Goal: Use online tool/utility: Utilize a website feature to perform a specific function

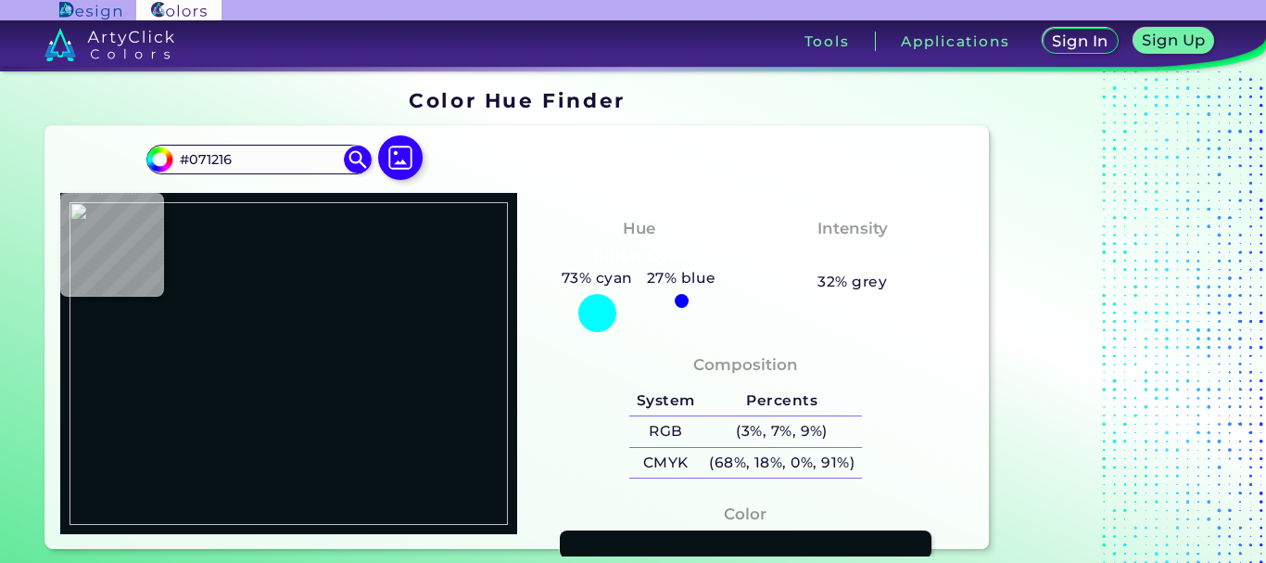
type input "#fcda9b"
type input "#FCDA9B"
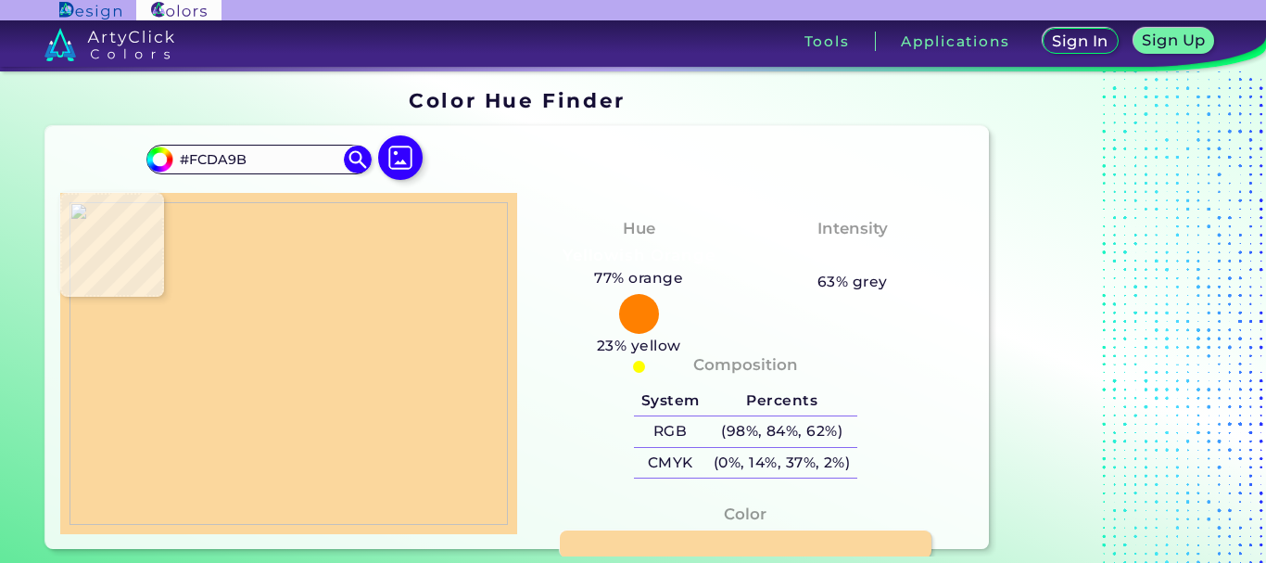
type input "#fbd79d"
type input "#FBD79D"
type input "#fcd59c"
type input "#FCD59C"
type input "#fad59c"
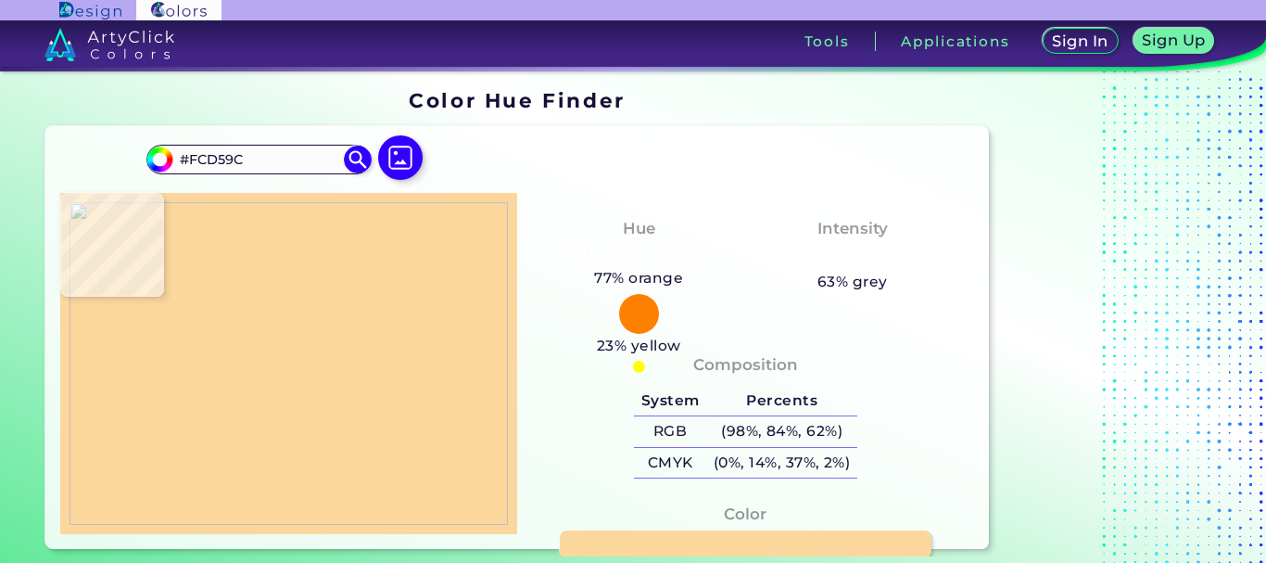
type input "#FAD59C"
type input "#fad4a1"
type input "#FAD4A1"
type input "#321704"
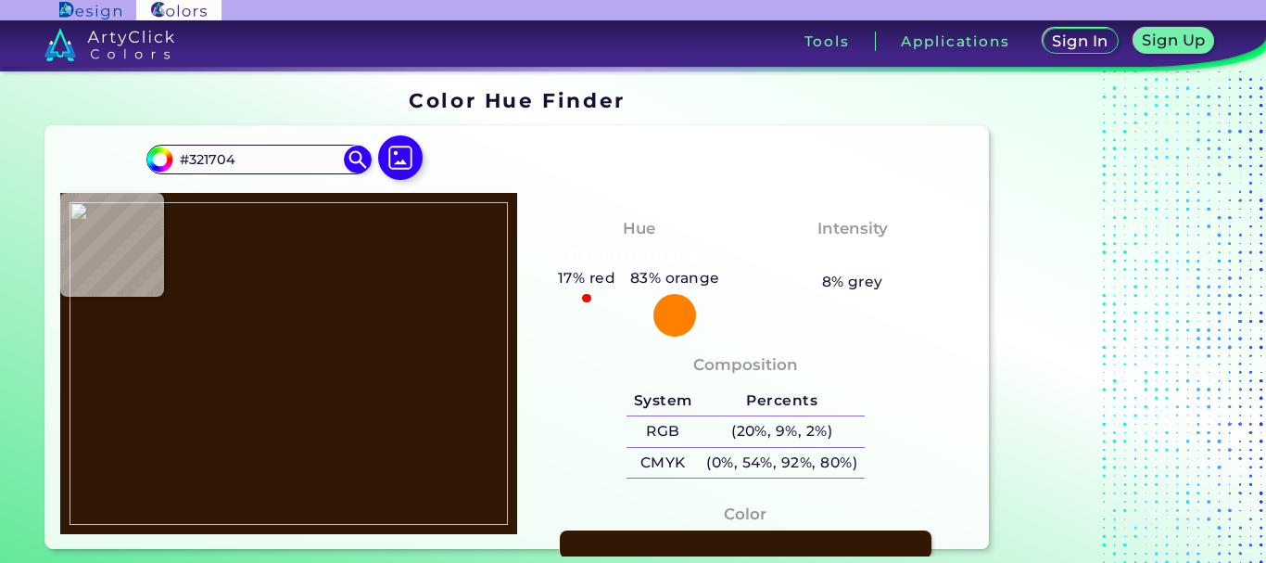
type input "#fcd8a8"
type input "#FCD8A8"
type input "#a9743f"
type input "#A9743F"
type input "#7a450a"
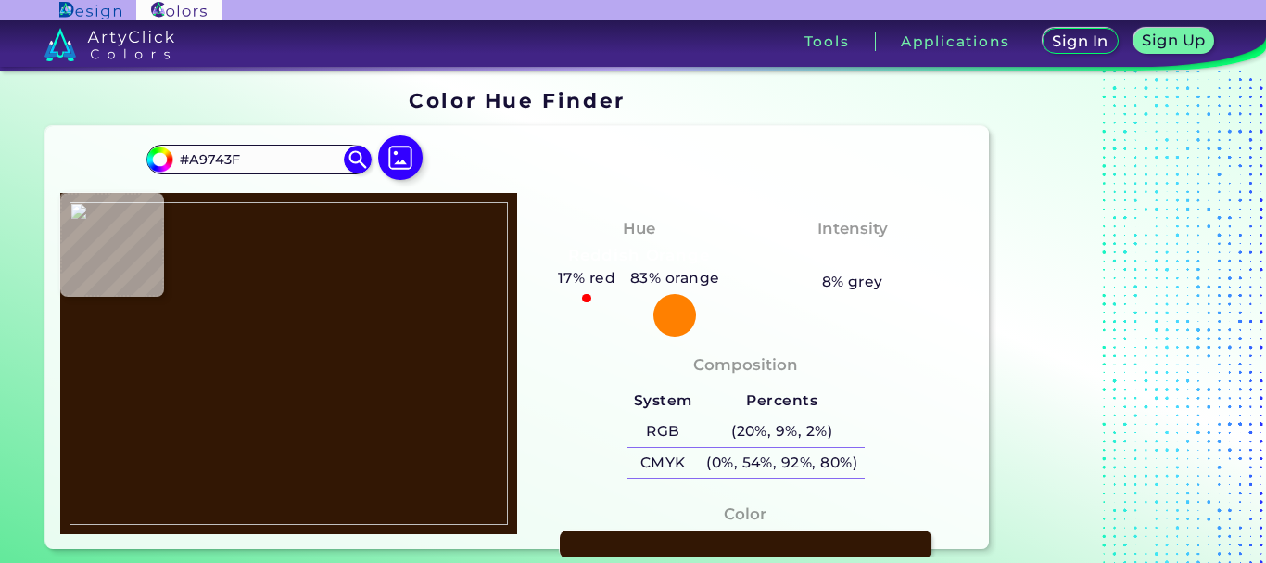
type input "#7A450A"
type input "#fcd7a6"
type input "#FCD7A6"
type input "#89602a"
type input "#89602A"
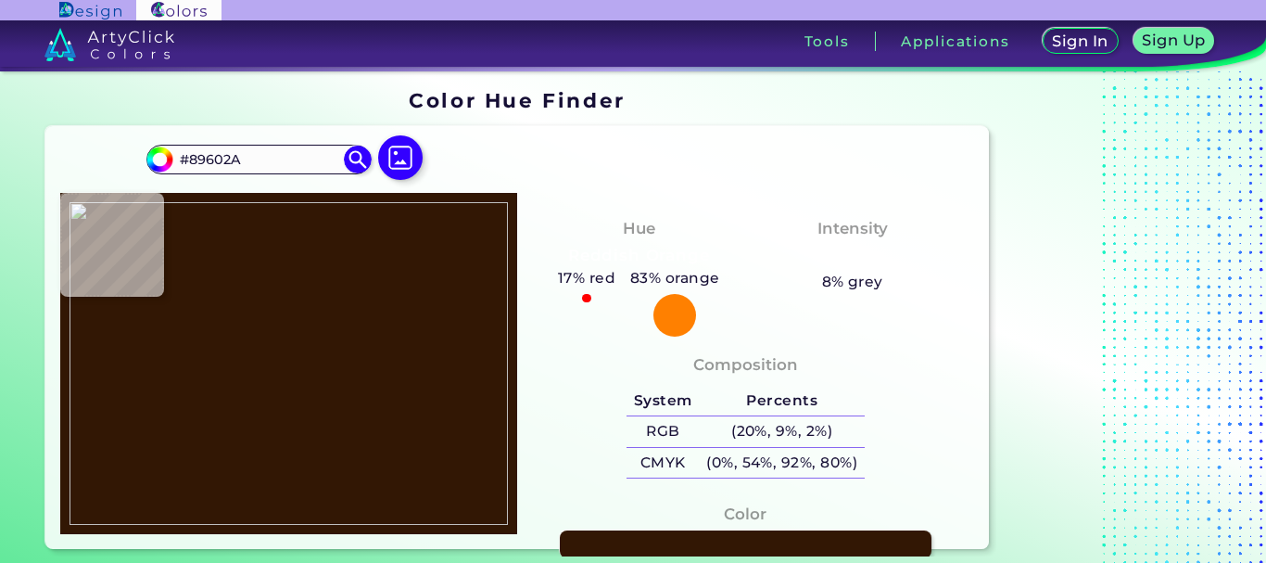
type input "#fadaa7"
type input "#FADAA7"
type input "#fadba3"
type input "#FADBA3"
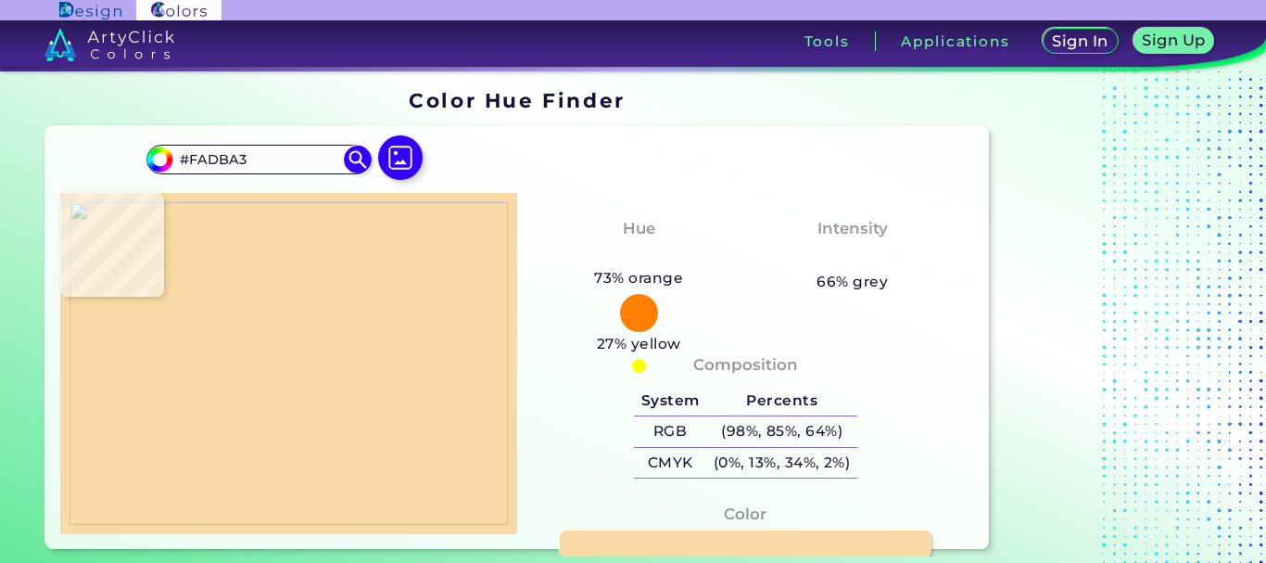
type input "#fadaa4"
type input "#FADAA4"
type input "#fad9a3"
type input "#FAD9A3"
type input "#fbdaa3"
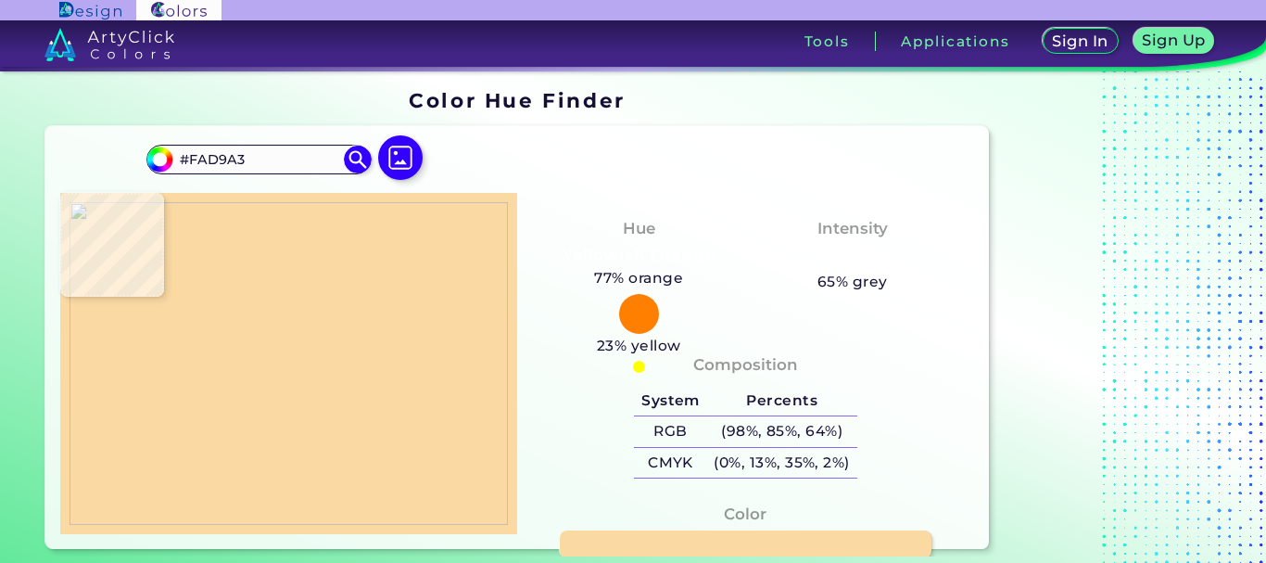
type input "#FBDAA3"
type input "#fadaa1"
type input "#FADAA1"
type input "#fbdba2"
type input "#FBDBA2"
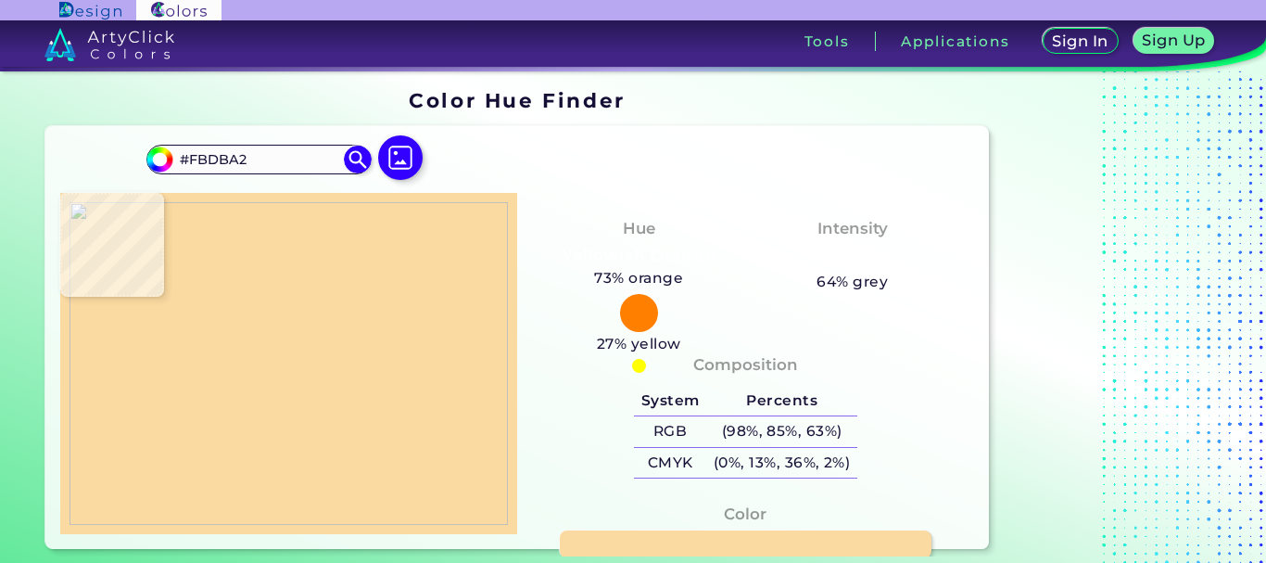
type input "#fadaa1"
type input "#FADAA1"
type input "#f9d9a0"
type input "#F9D9A0"
type input "#fbdba2"
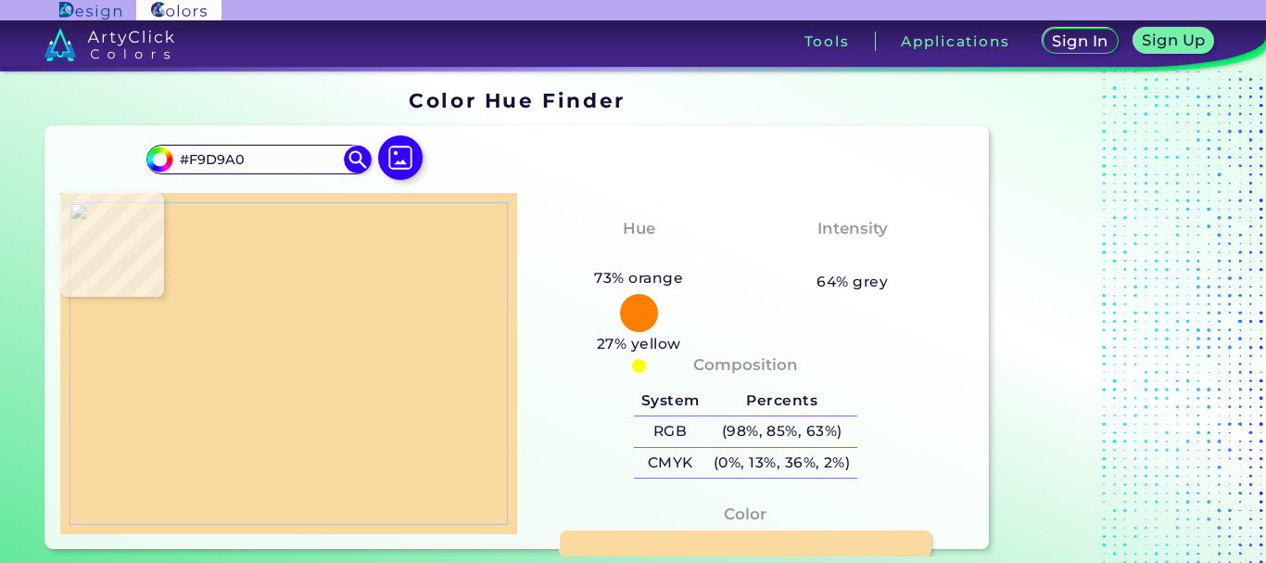
type input "#FBDBA2"
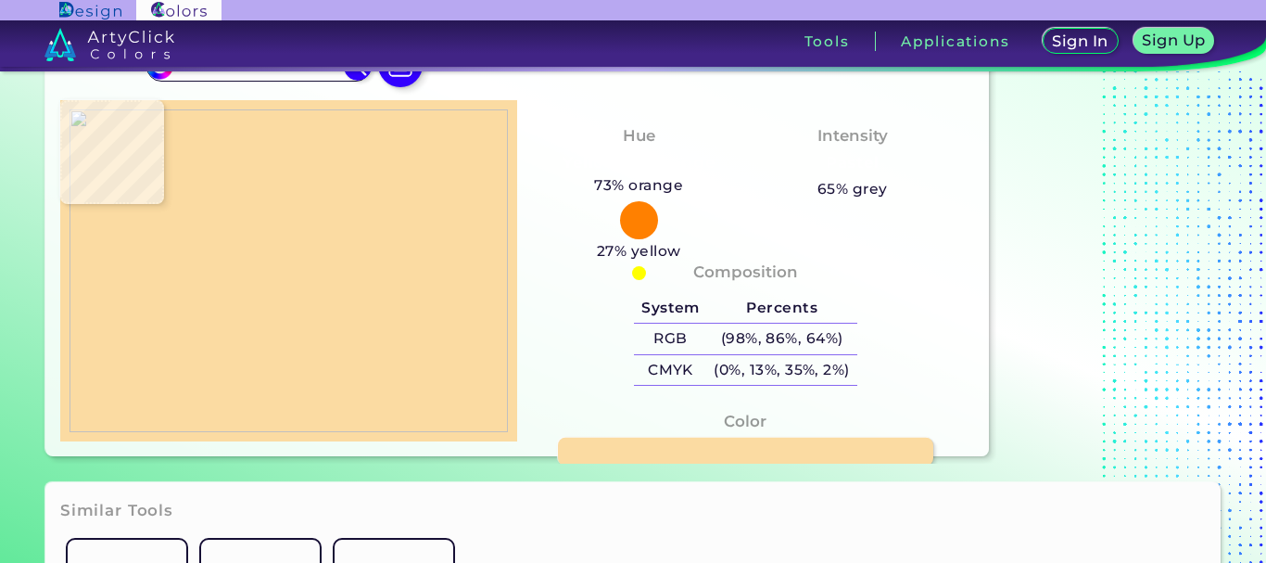
scroll to position [185, 0]
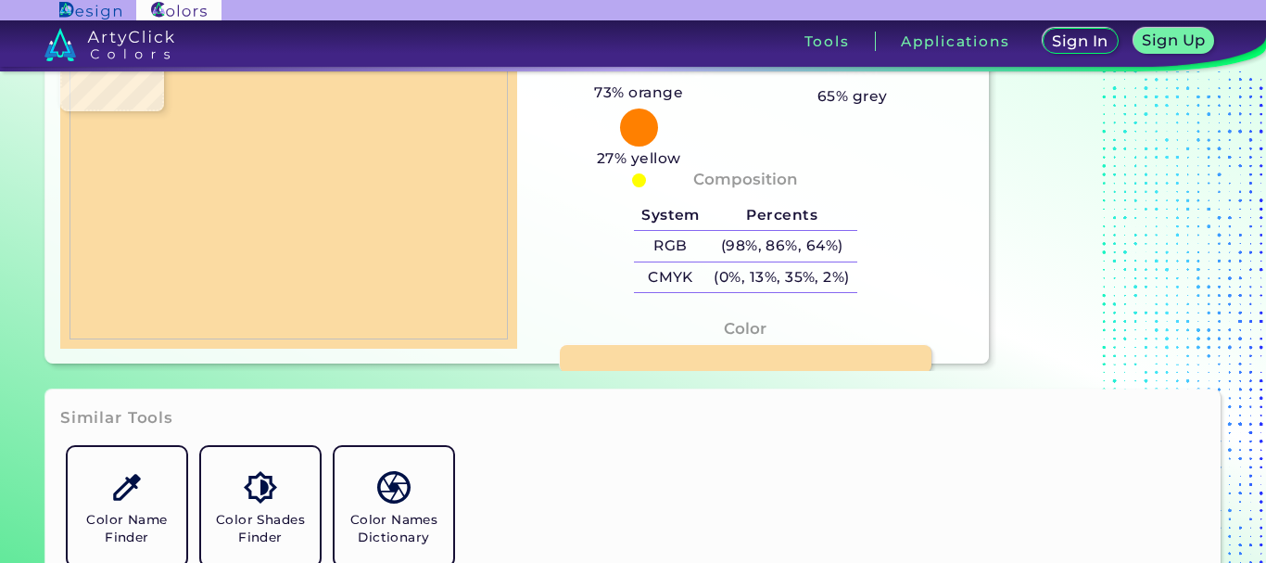
type input "#000000"
type input "#fbd799"
type input "#FBD799"
type input "#fbd99c"
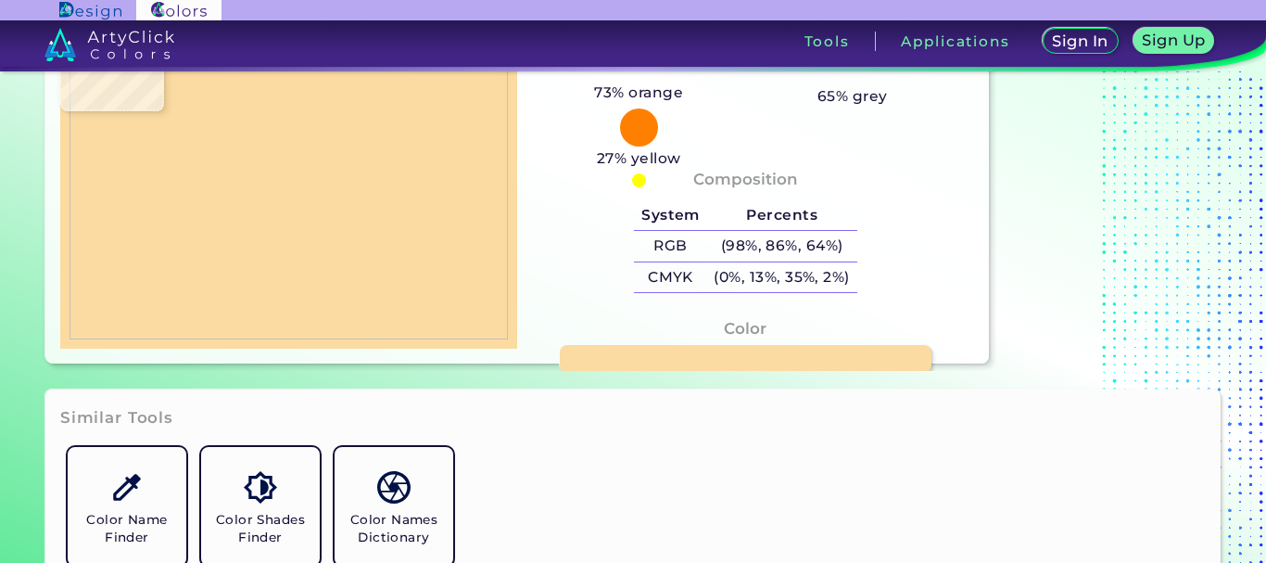
type input "#FBD99C"
type input "#a05700"
type input "#A05700"
type input "#fcd8a4"
type input "#FCD8A4"
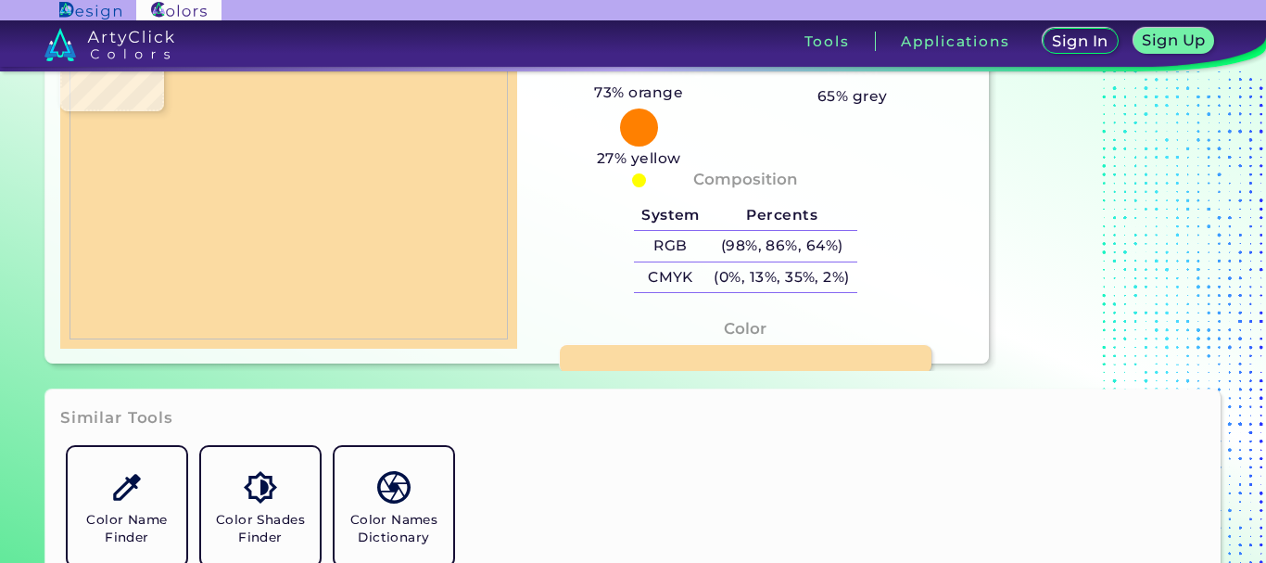
type input "#56370e"
type input "#56370E"
type input "#fbdba7"
type input "#FBDBA7"
type input "#fbdba2"
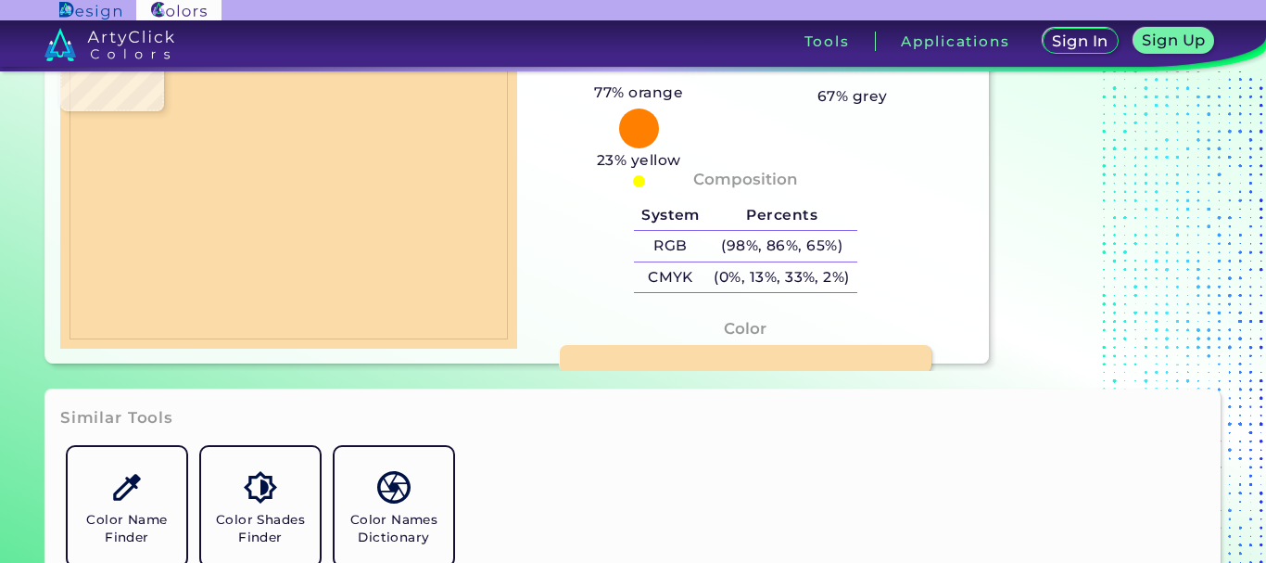
type input "#FBDBA2"
type input "#fada9e"
type input "#FADA9E"
type input "#fadb9b"
type input "#FADB9B"
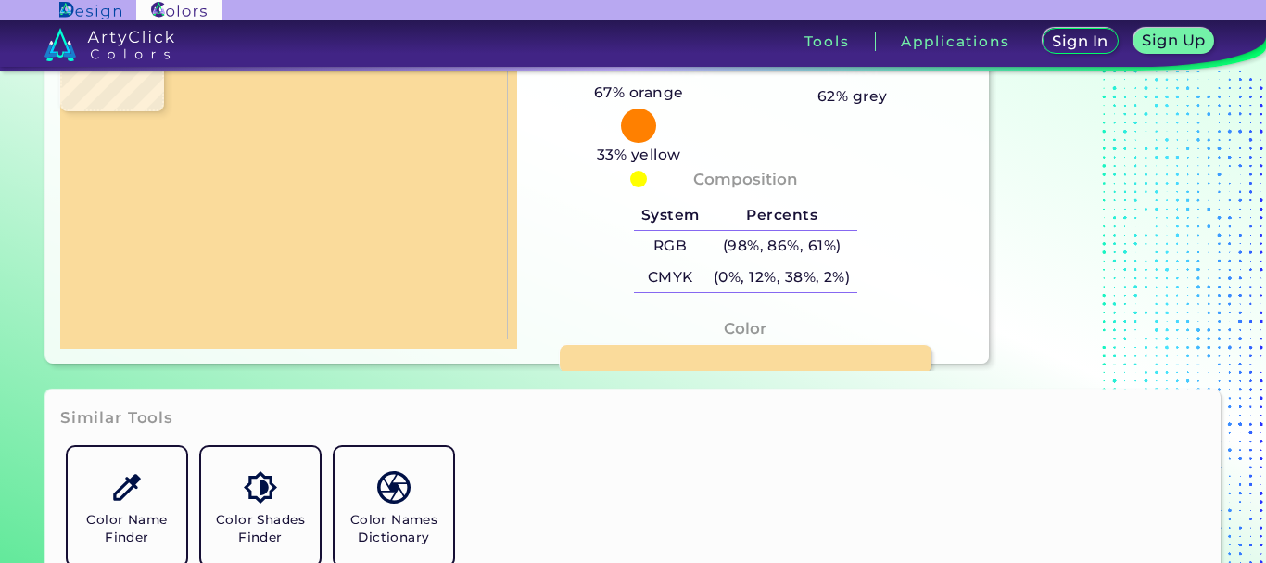
type input "#fadb99"
type input "#FADB99"
type input "#fadb95"
type input "#FADB95"
type input "#fcdc91"
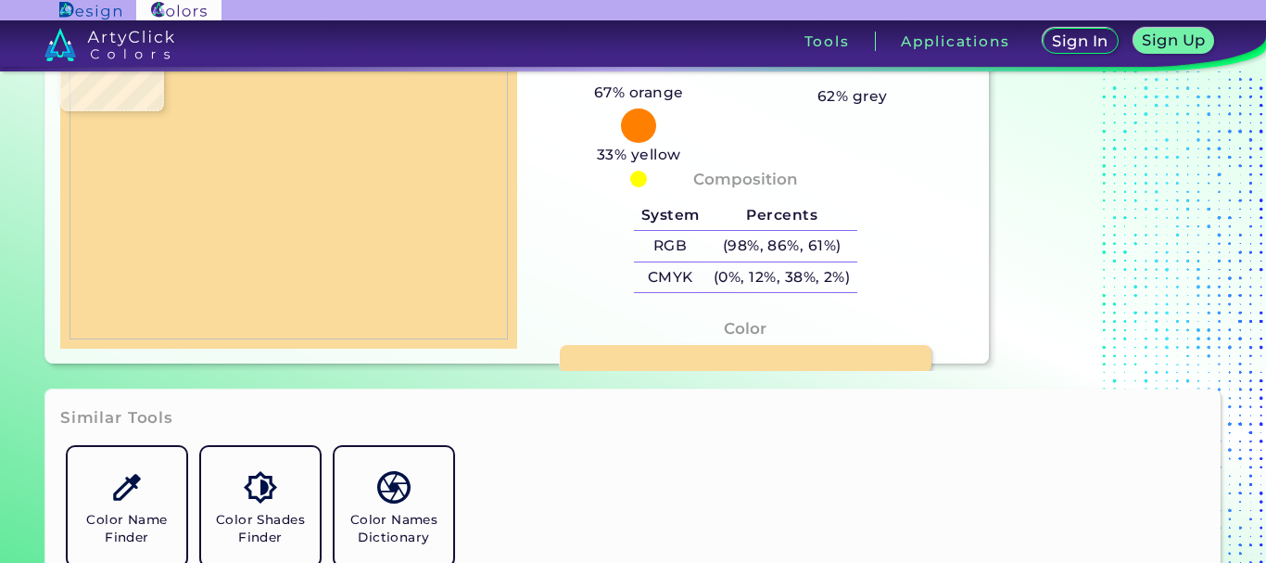
type input "#FCDC91"
type input "#fcdb93"
type input "#FCDB93"
type input "#fbdb8e"
type input "#FBDB8E"
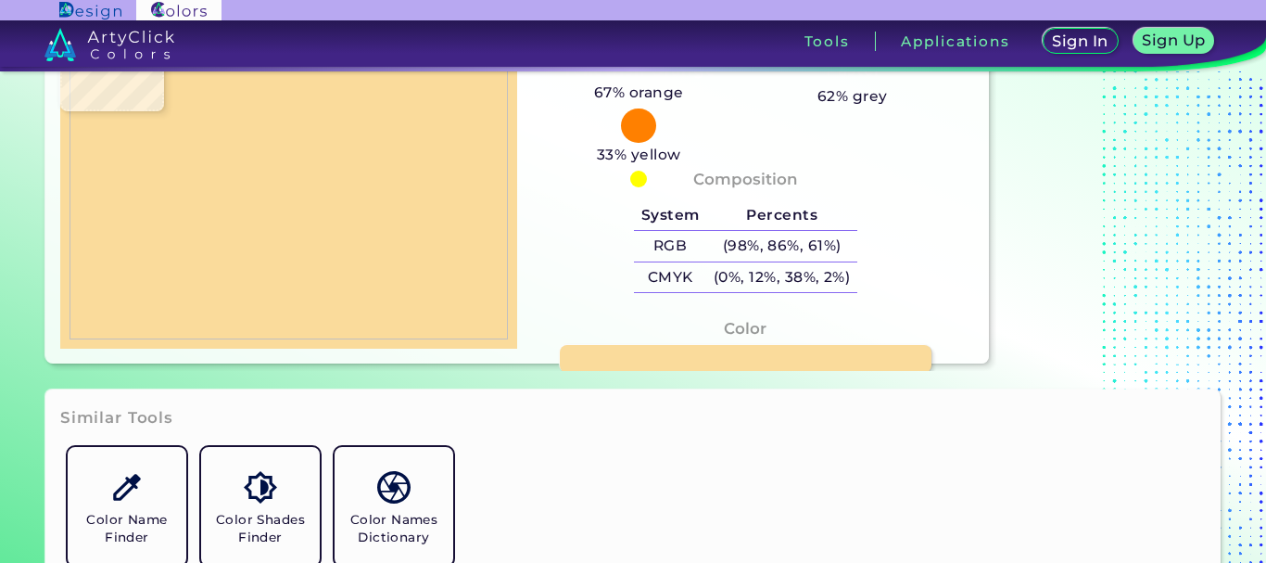
type input "#fcdb92"
type input "#FCDB92"
type input "#fbdb9c"
type input "#FBDB9C"
type input "#fadaa1"
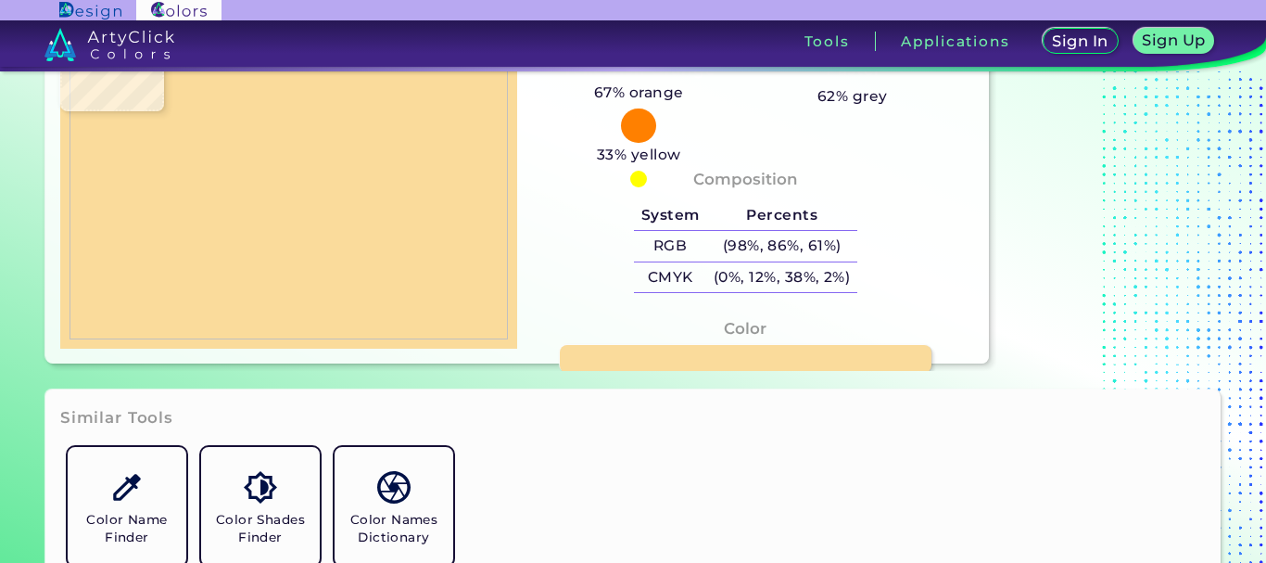
type input "#FADAA1"
type input "#fadaa2"
type input "#FADAA2"
type input "#fbdba2"
type input "#FBDBA2"
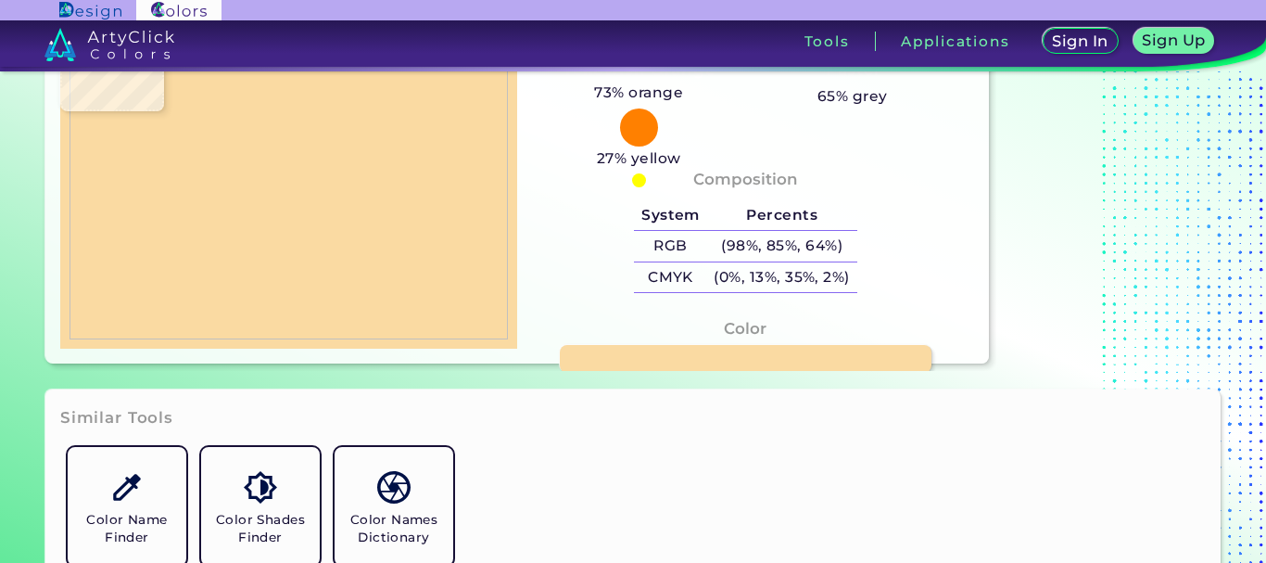
type input "#fadaa1"
type input "#FADAA1"
type input "#fbdaa4"
type input "#FBDAA4"
type input "#fbdb9f"
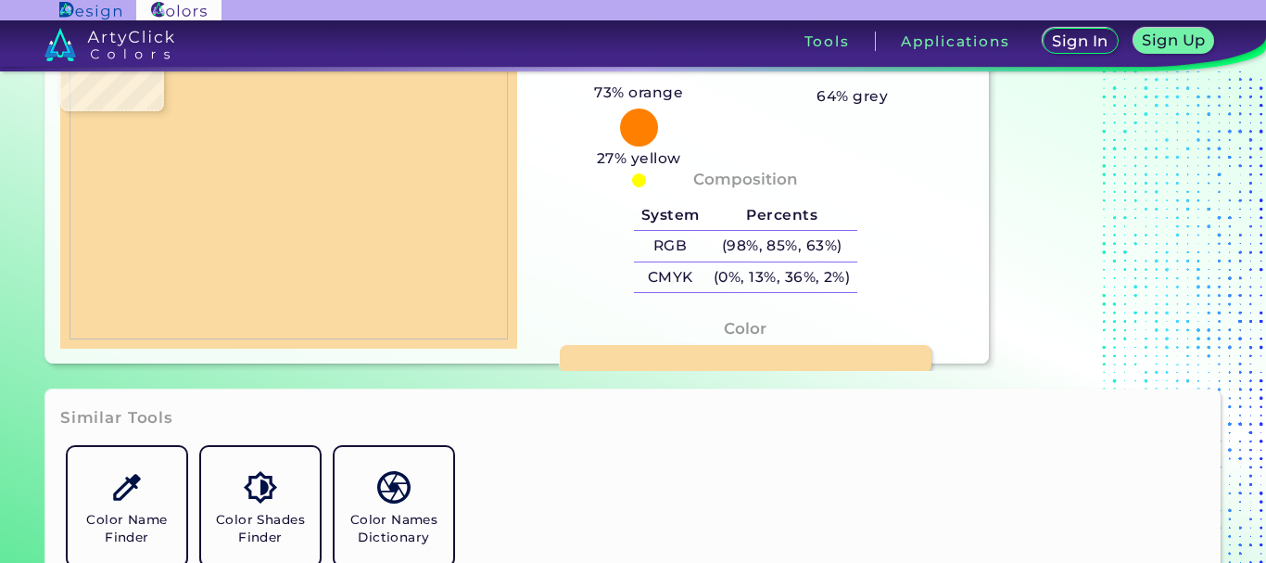
type input "#FBDB9F"
type input "#f9d7a8"
type input "#F9D7A8"
type input "#482700"
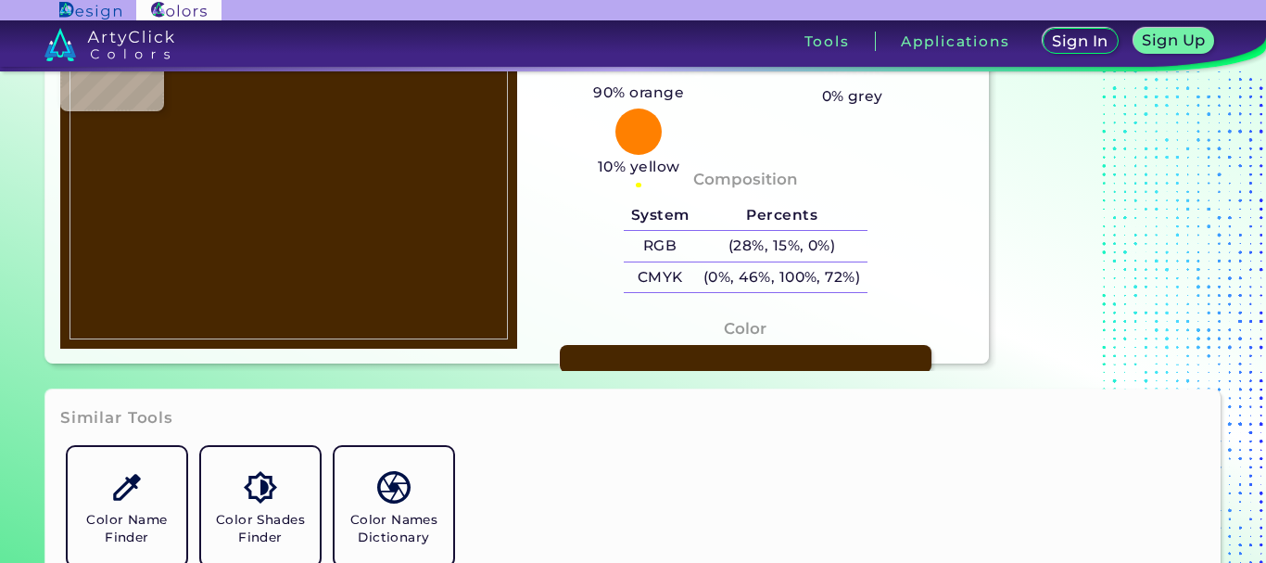
type input "#e3bc8a"
type input "#E3BC8A"
type input "#834402"
type input "#8e470c"
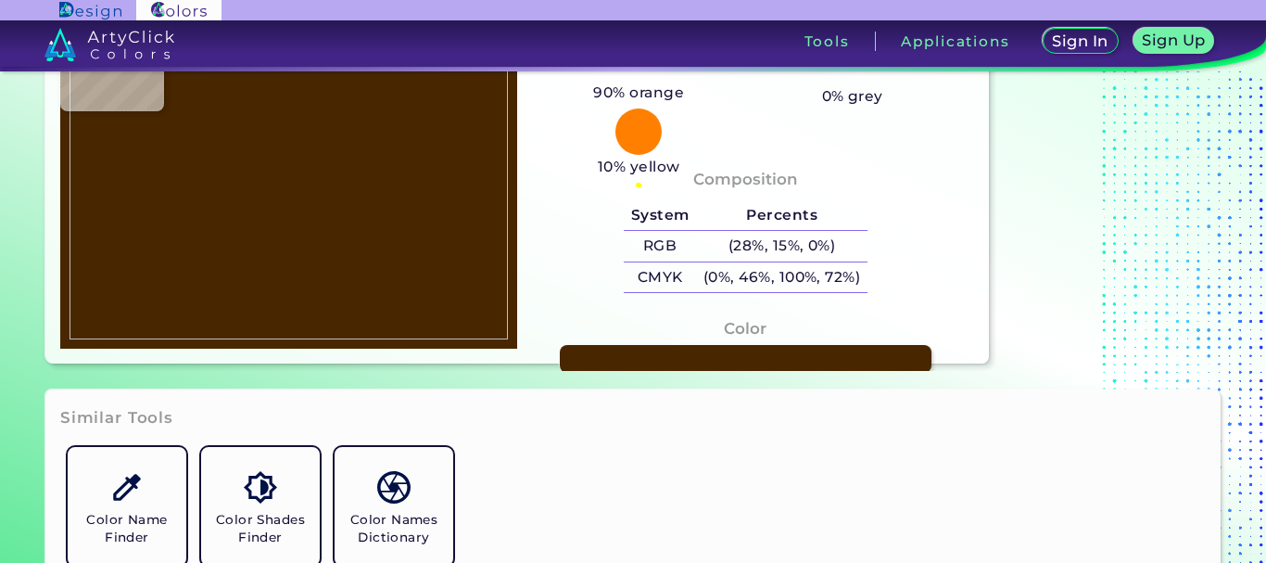
type input "#8E470C"
type input "#fcd4ad"
type input "#FCD4AD"
type input "#492205"
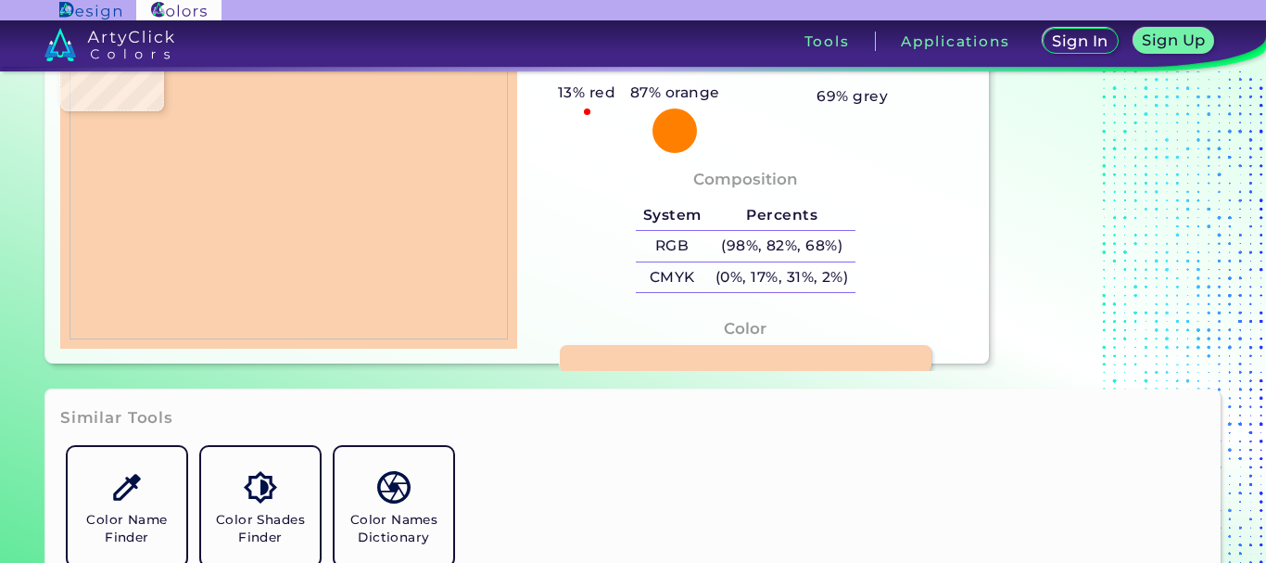
type input "#fbd0ae"
type input "#FBD0AE"
type input "#b28660"
type input "#B28660"
type input "#b8865b"
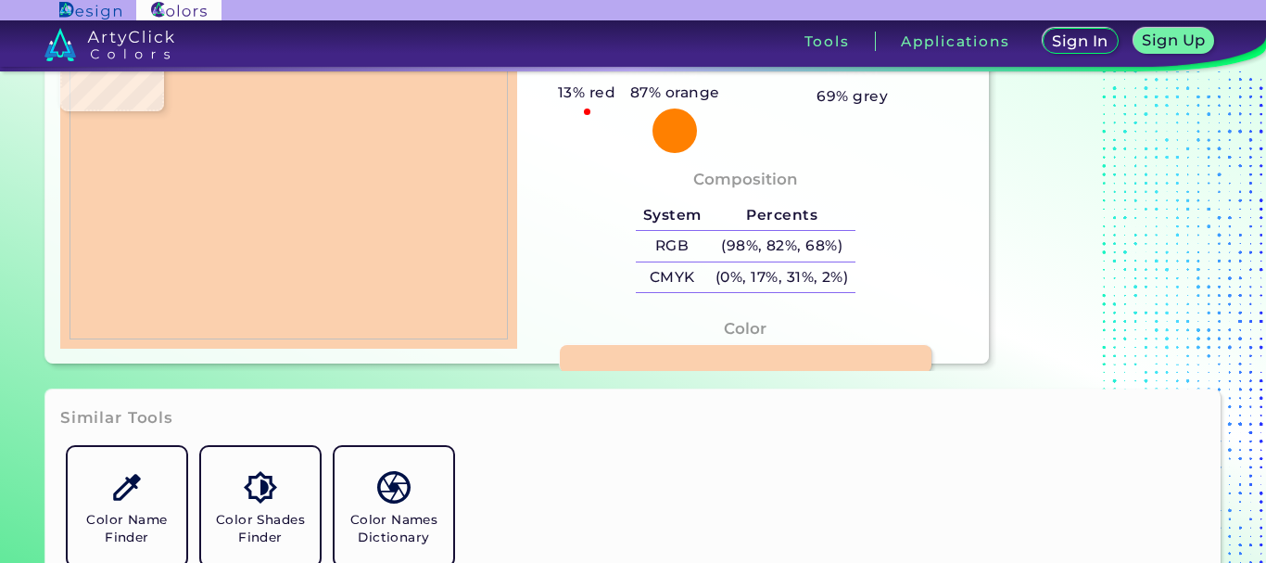
type input "#B8865B"
type input "#6d3403"
type input "#6D3403"
type input "#703401"
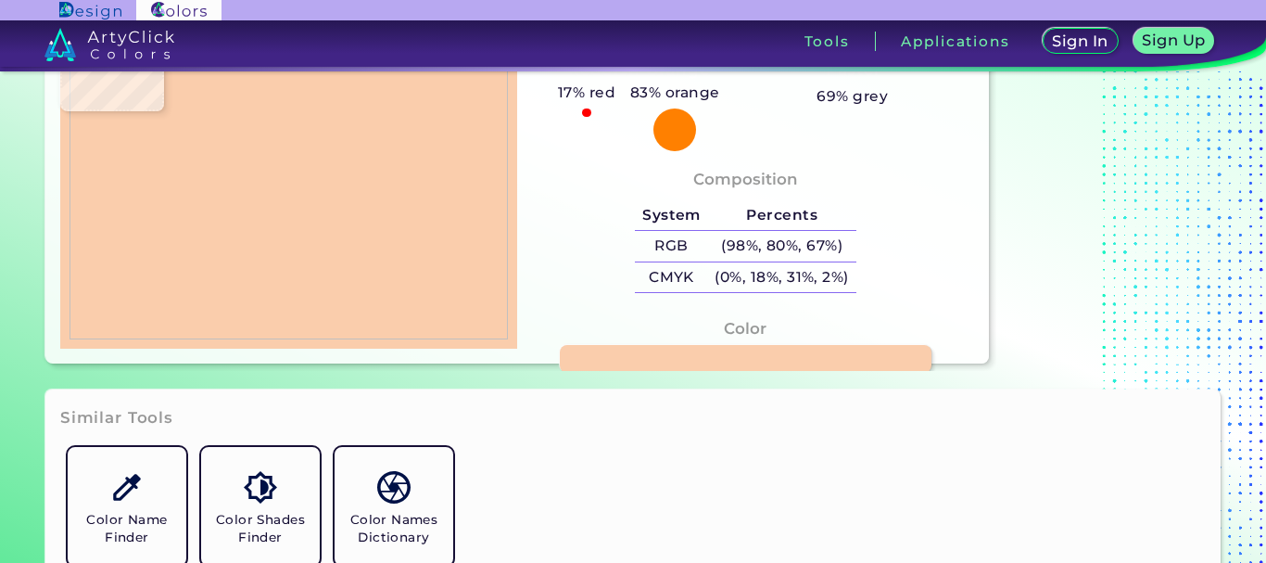
type input "#facdac"
type input "#FACDAC"
type input "#f9caac"
type input "#F9CAAC"
type input "#fac9ab"
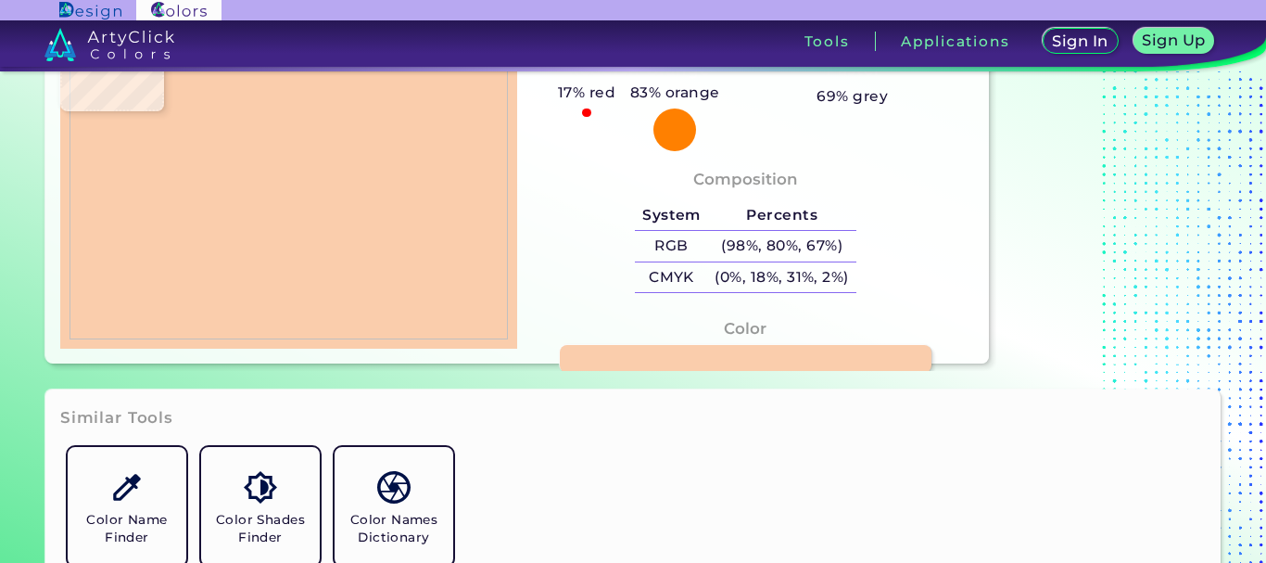
type input "#FAC9AB"
type input "#fac8aa"
type input "#FAC8AA"
type input "#f9c8aa"
type input "#F9C8AA"
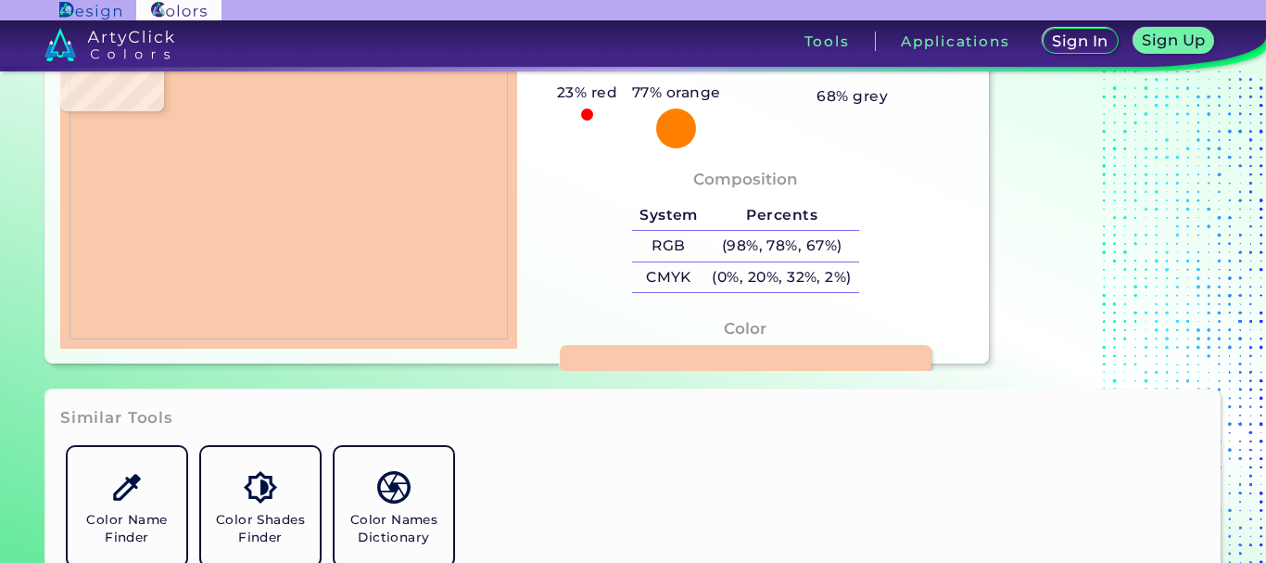
type input "#fac7a8"
type input "#FAC7A8"
type input "#f9c6a8"
type input "#F9C6A8"
type input "#f9c6a7"
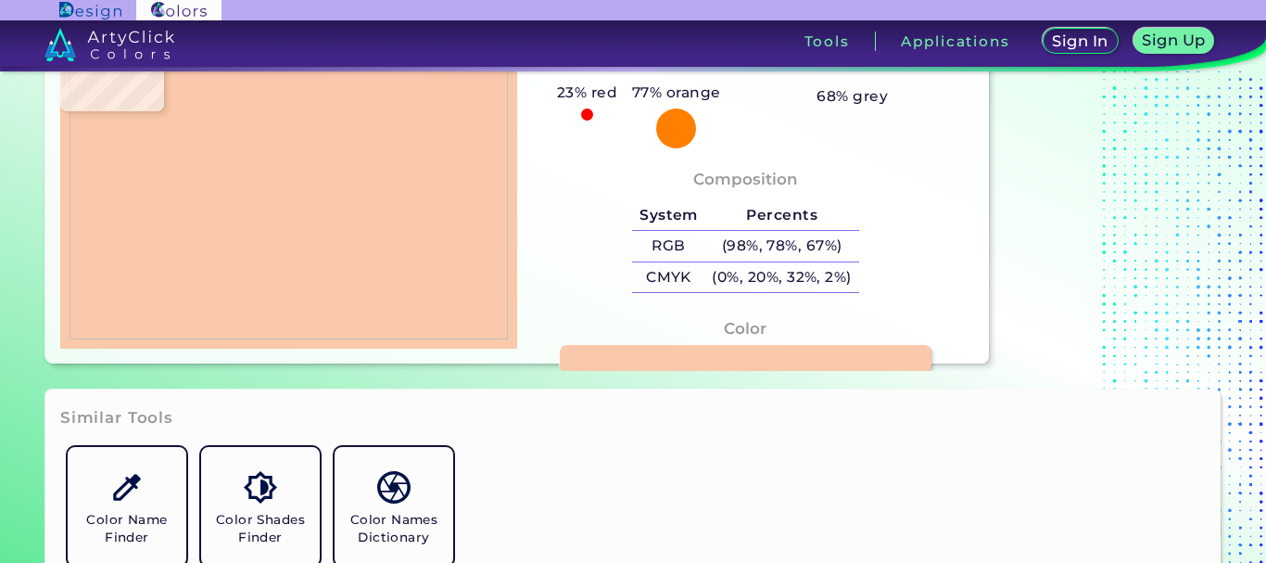
type input "#F9C6A7"
type input "#fac6a6"
type input "#FAC6A6"
type input "#fac4a2"
type input "#FAC4A2"
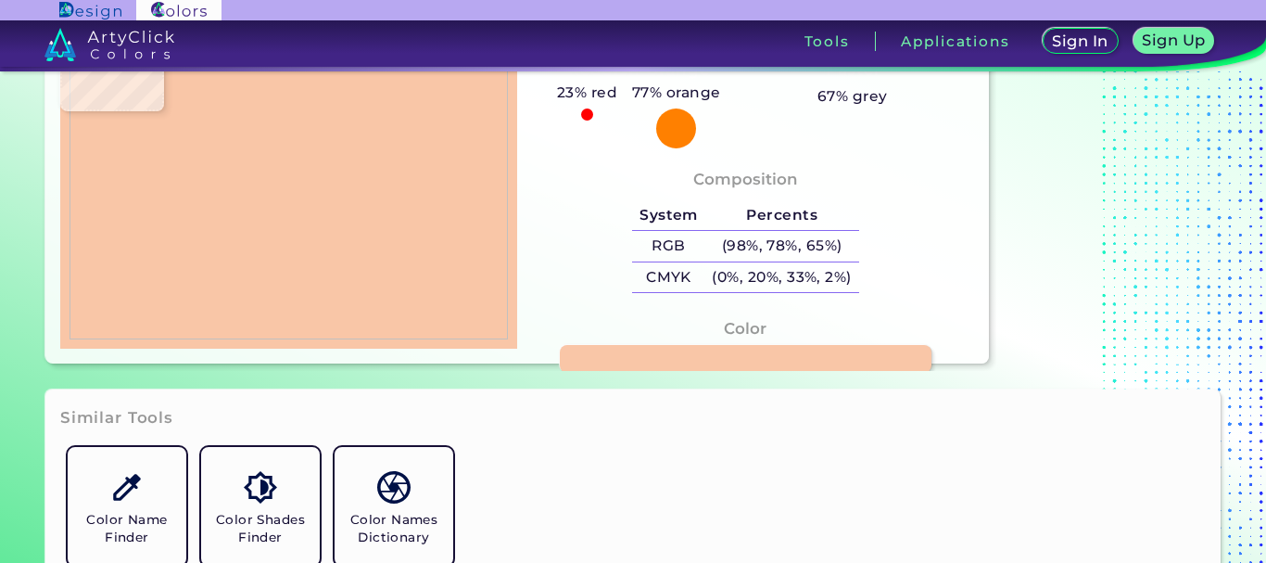
type input "#000000"
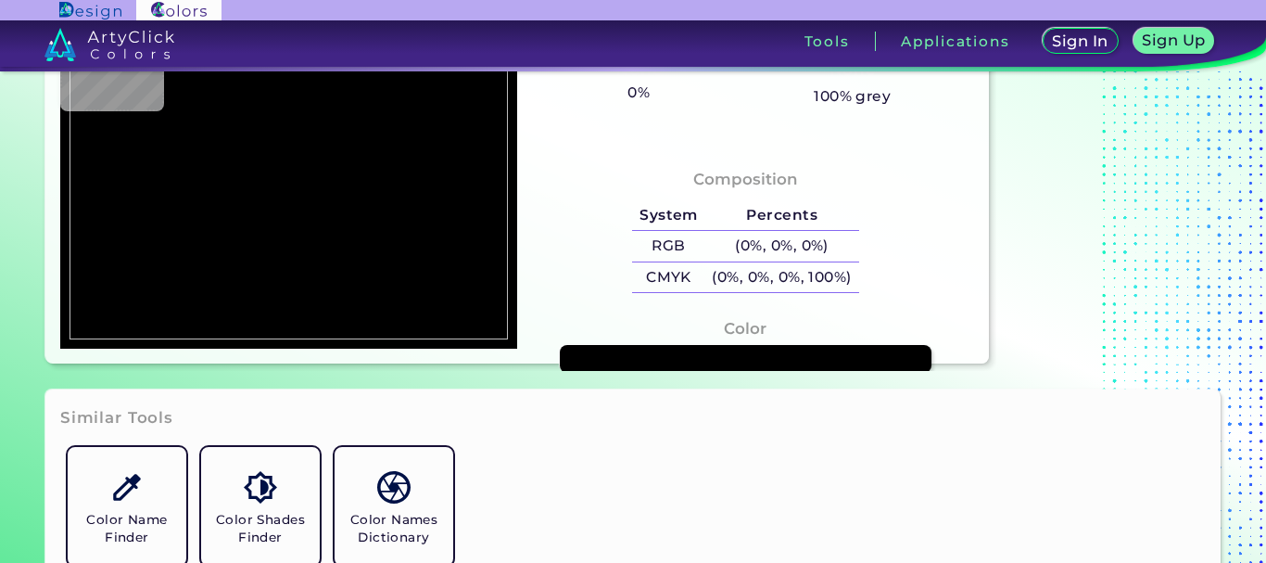
type input "#f9c79c"
type input "#F9C79C"
type input "#f9c39d"
type input "#F9C39D"
type input "#fbc39f"
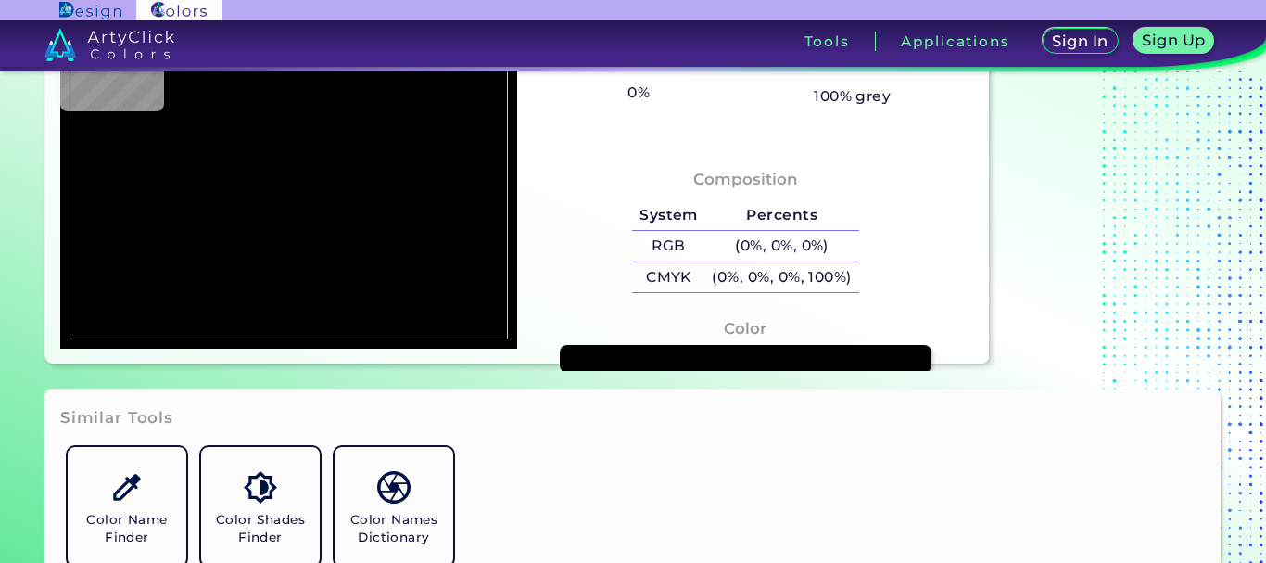
type input "#FBC39F"
type input "#fac4a0"
type input "#FAC4A0"
type input "#fac5a3"
type input "#FAC5A3"
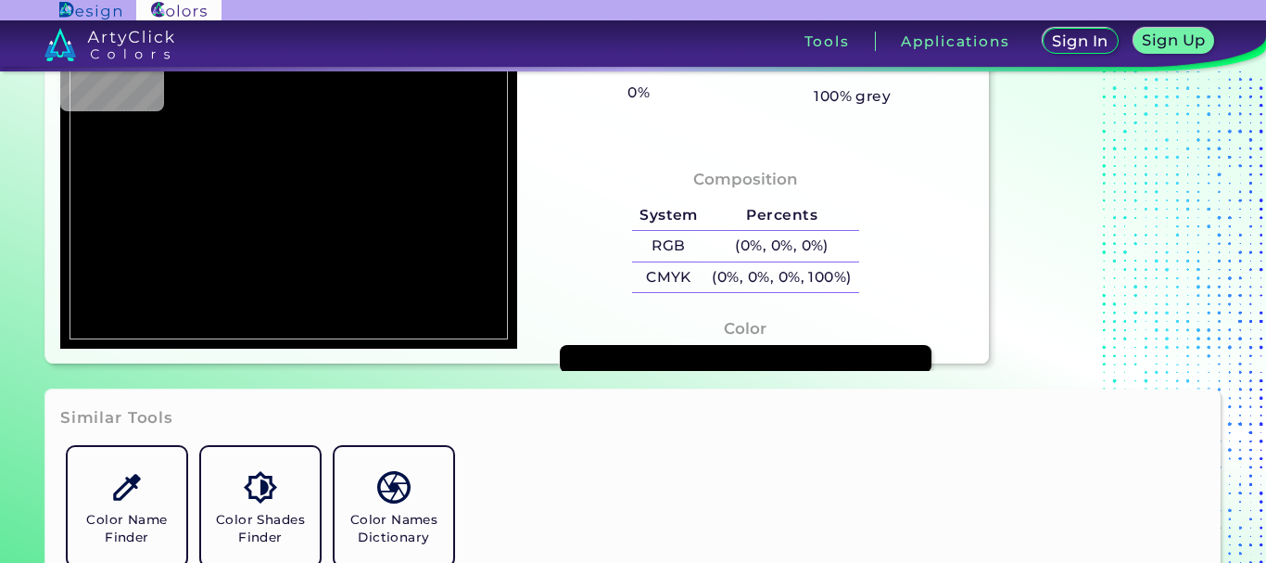
type input "#fbc6a6"
type input "#FBC6A6"
type input "#fac6a7"
type input "#FAC6A7"
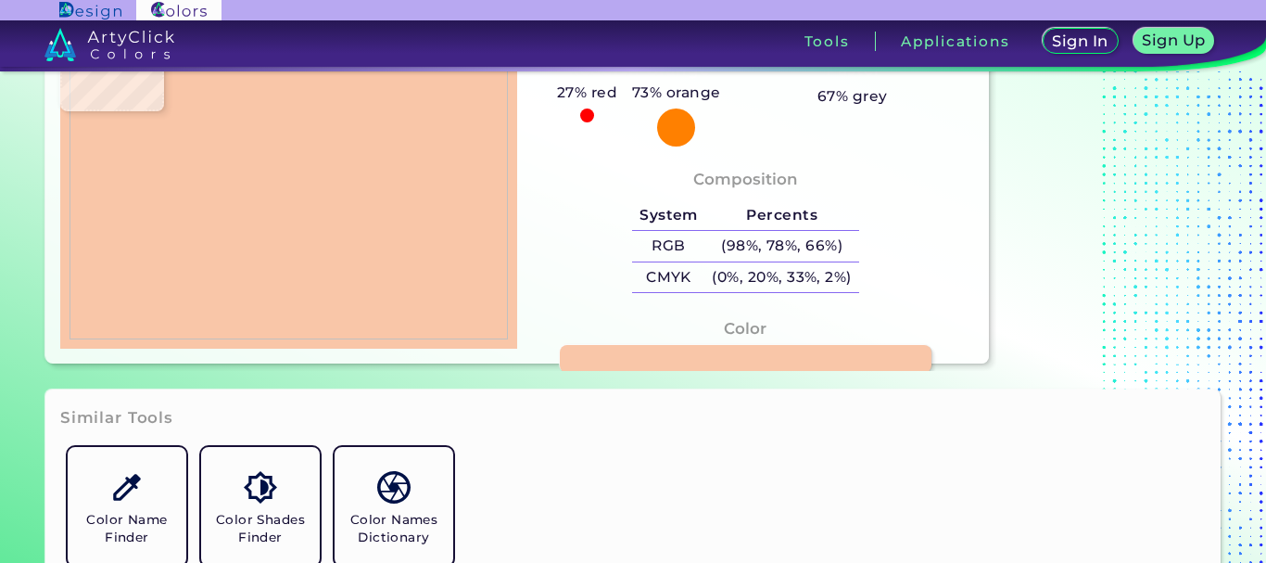
type input "#f9c6a8"
type input "#F9C6A8"
click at [198, 283] on img at bounding box center [289, 178] width 438 height 323
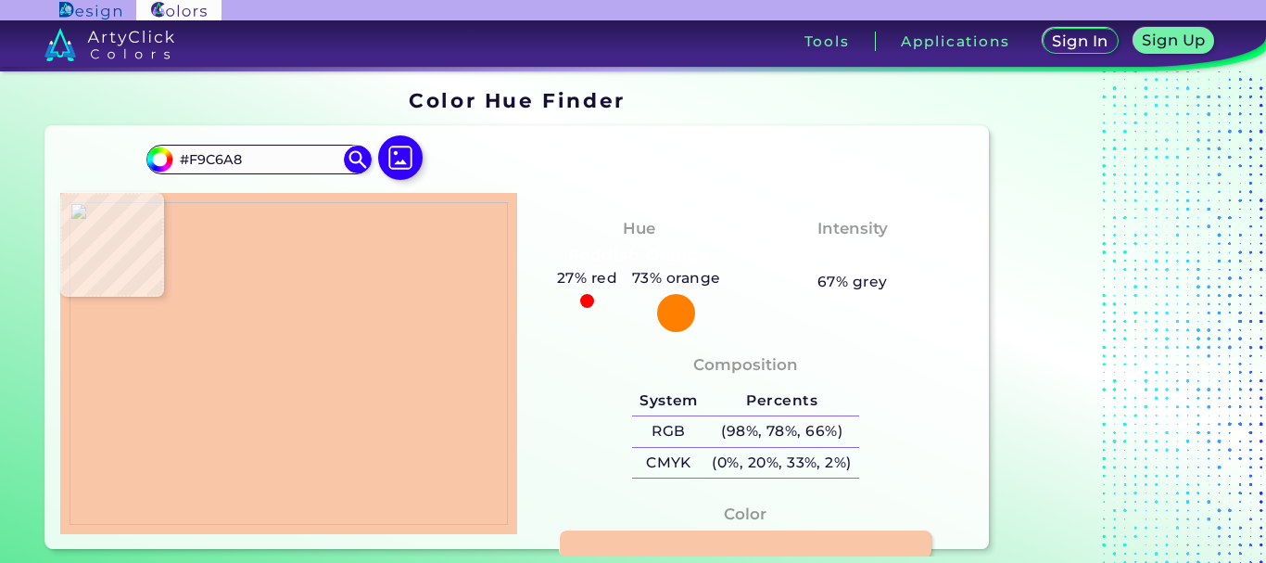
scroll to position [93, 0]
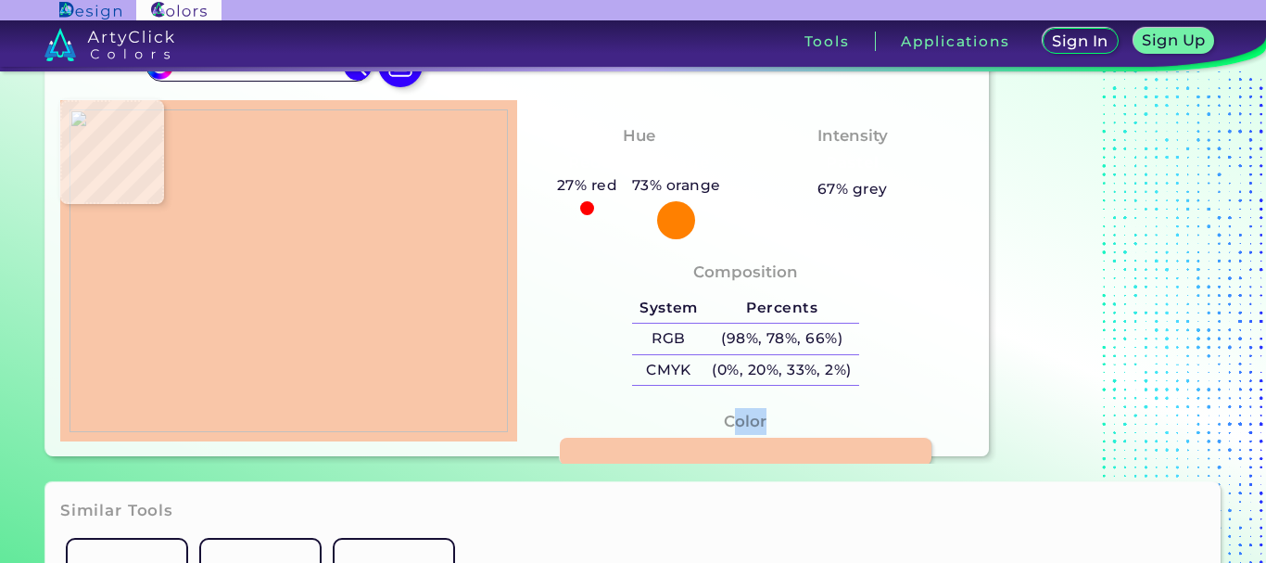
drag, startPoint x: 731, startPoint y: 421, endPoint x: 773, endPoint y: 420, distance: 41.7
click at [773, 420] on div "Color #F9C6A8" at bounding box center [745, 452] width 427 height 104
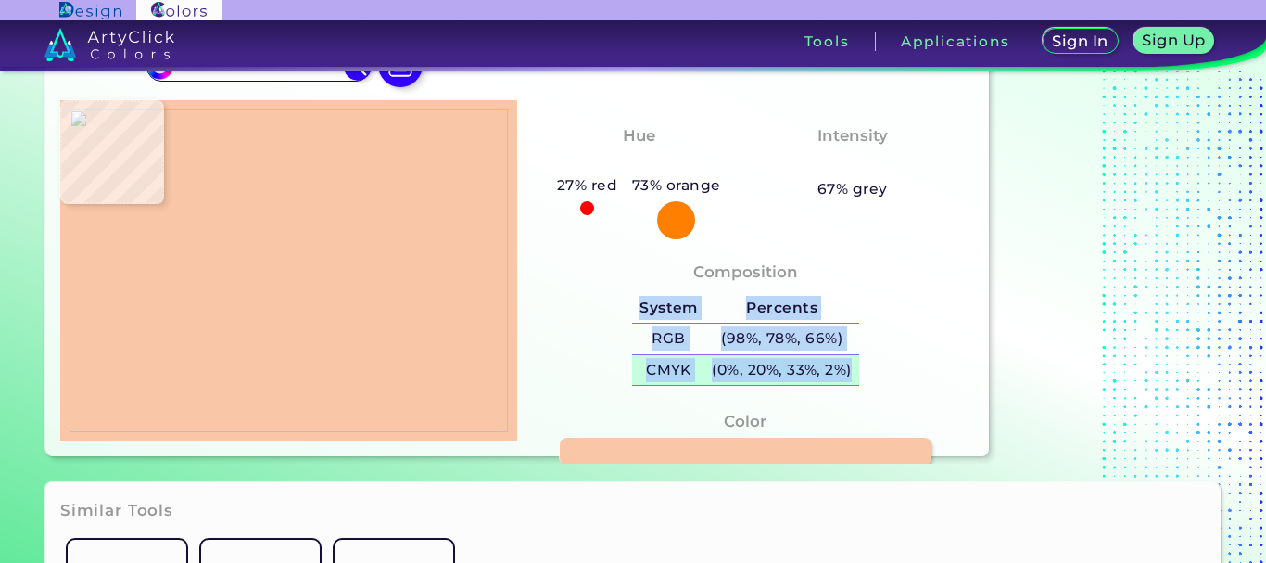
drag, startPoint x: 620, startPoint y: 297, endPoint x: 857, endPoint y: 378, distance: 250.6
click at [857, 378] on div "Composition System Percents RGB (98%, 78%, 66%) CMYK (0%, 20%, 33%, 2%)" at bounding box center [745, 325] width 427 height 149
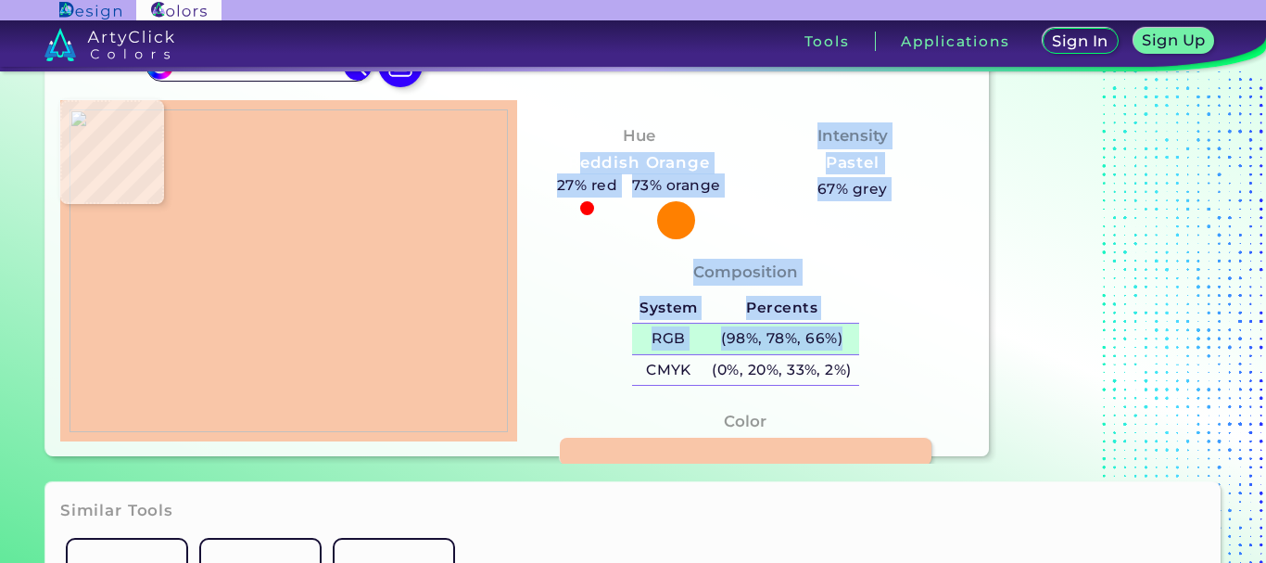
drag, startPoint x: 589, startPoint y: 136, endPoint x: 844, endPoint y: 353, distance: 335.4
click at [843, 352] on div "#f9c6a8 #F9C6A8 Acadia ◉ Acid Green ◉ Aero Blue ◉ Alabaster ◉ Albescent White ◉…" at bounding box center [516, 244] width 943 height 423
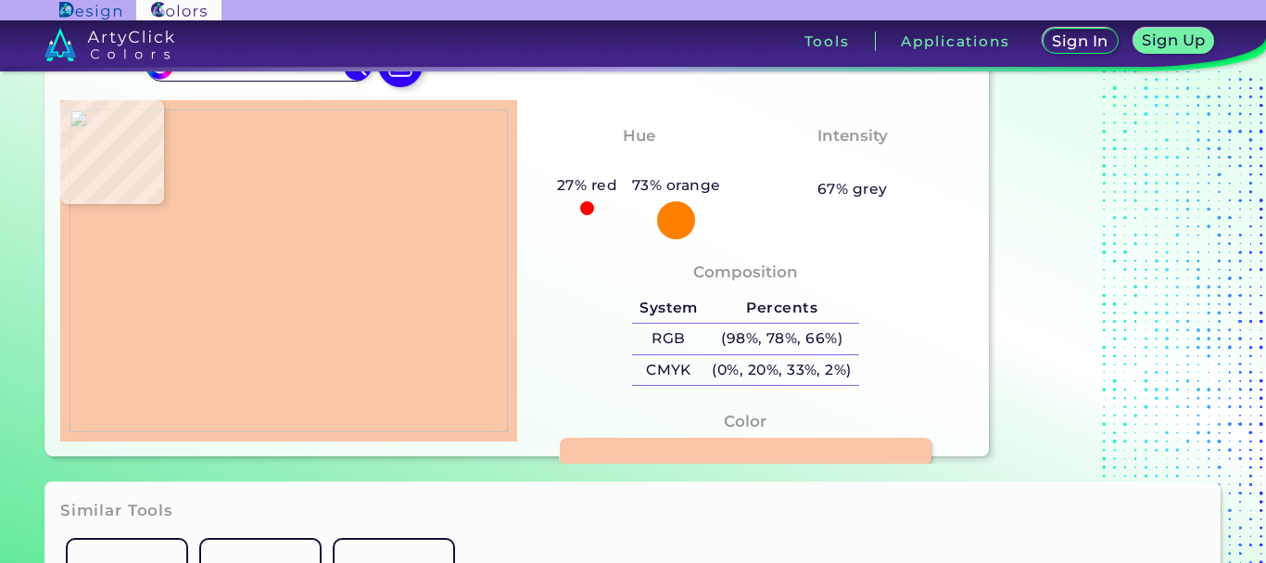
click at [888, 358] on div "Composition System Percents RGB (98%, 78%, 66%) CMYK (0%, 20%, 33%, 2%)" at bounding box center [745, 325] width 427 height 149
